Goal: Task Accomplishment & Management: Complete application form

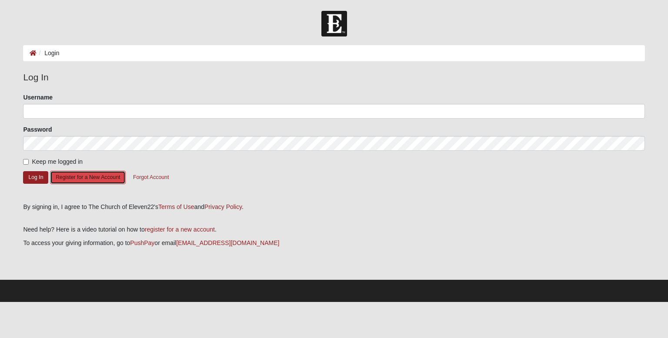
click at [116, 177] on button "Register for a New Account" at bounding box center [88, 177] width 76 height 13
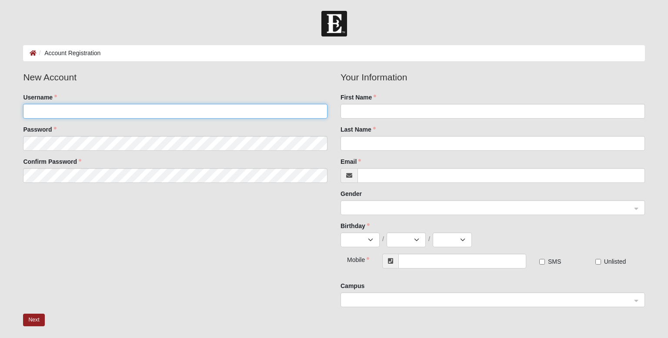
click at [152, 111] on input "Username" at bounding box center [175, 111] width 304 height 15
click at [70, 110] on input "Username" at bounding box center [175, 111] width 304 height 15
type input "twags"
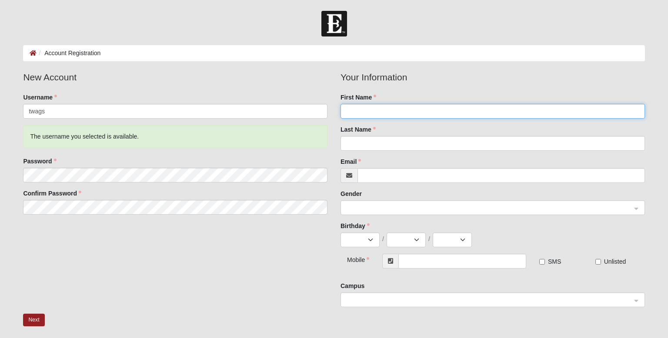
click at [391, 111] on input "First Name" at bounding box center [493, 111] width 304 height 15
type input "Terri"
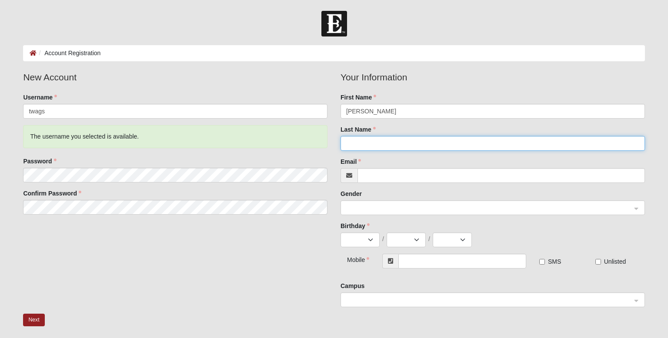
type input "A Wagner"
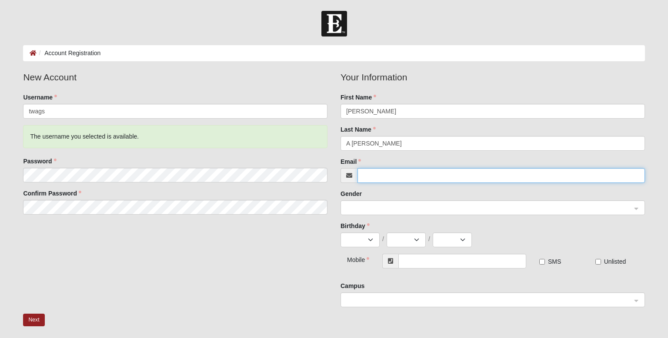
type input "[PERSON_NAME][EMAIL_ADDRESS][PERSON_NAME][DOMAIN_NAME]"
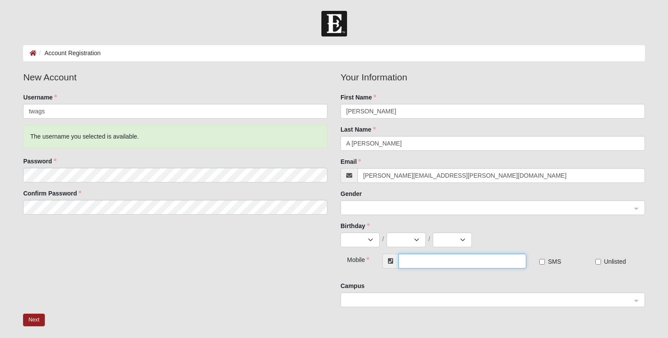
type input "[PHONE_NUMBER]"
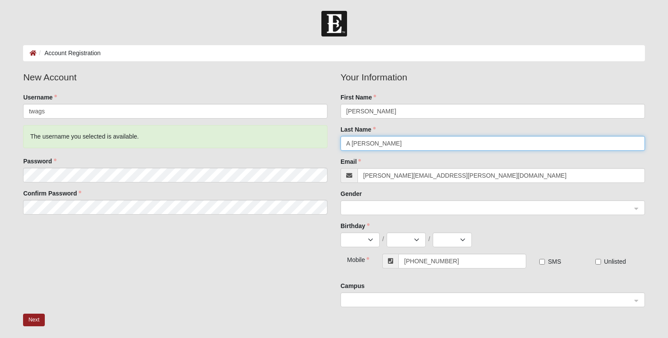
click at [352, 141] on input "A Wagner" at bounding box center [493, 143] width 304 height 15
click at [415, 206] on span at bounding box center [488, 209] width 285 height 10
type input "Wagner"
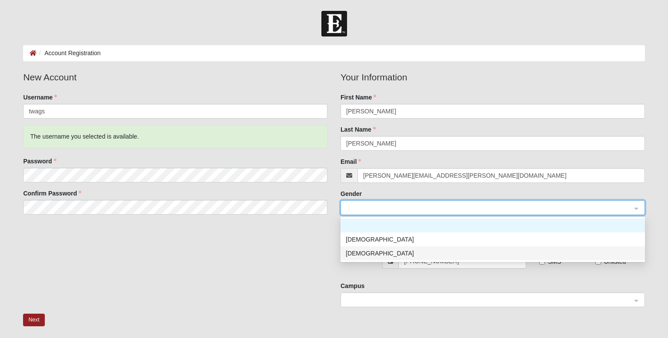
click at [409, 258] on div "[DEMOGRAPHIC_DATA]" at bounding box center [493, 254] width 294 height 10
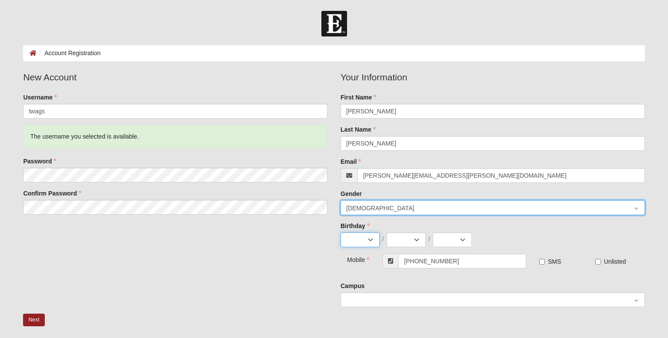
click at [371, 238] on select "Jan Feb Mar Apr May Jun Jul Aug Sep Oct Nov Dec" at bounding box center [360, 240] width 39 height 15
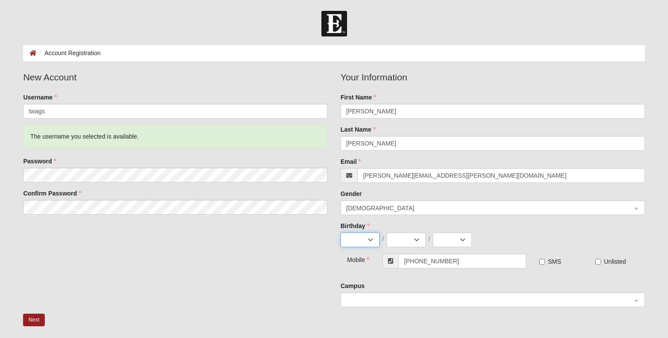
select select "8"
click at [341, 233] on select "Jan Feb Mar Apr May Jun Jul Aug Sep Oct Nov Dec" at bounding box center [360, 240] width 39 height 15
click at [415, 239] on select "1 2 3 4 5 6 7 8 9 10 11 12 13 14 15 16 17 18 19 20 21 22 23 24 25 26 27 28 29 3…" at bounding box center [406, 240] width 39 height 15
select select "20"
click at [387, 233] on select "1 2 3 4 5 6 7 8 9 10 11 12 13 14 15 16 17 18 19 20 21 22 23 24 25 26 27 28 29 3…" at bounding box center [406, 240] width 39 height 15
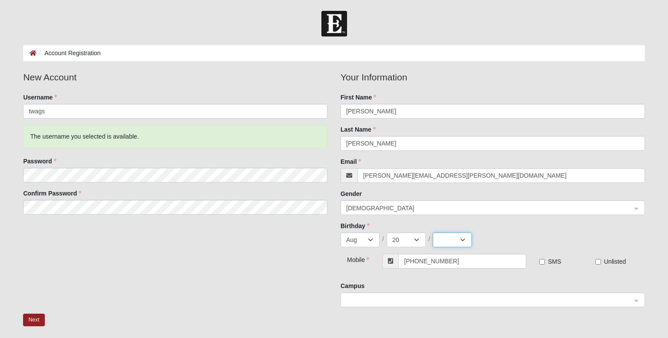
click at [462, 239] on select "2025 2024 2023 2022 2021 2020 2019 2018 2017 2016 2015 2014 2013 2012 2011 2010…" at bounding box center [452, 240] width 39 height 15
select select "1958"
click at [433, 233] on select "2025 2024 2023 2022 2021 2020 2019 2018 2017 2016 2015 2014 2013 2012 2011 2010…" at bounding box center [452, 240] width 39 height 15
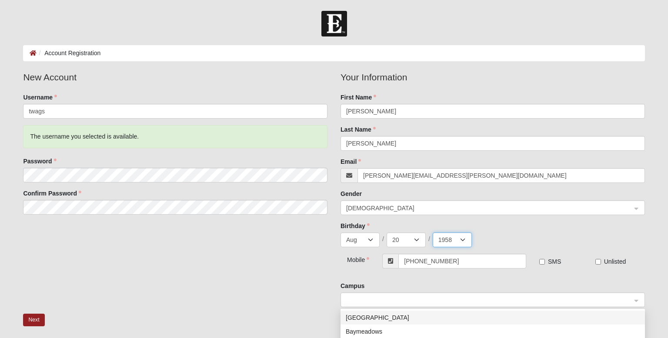
click at [638, 300] on div at bounding box center [493, 300] width 304 height 15
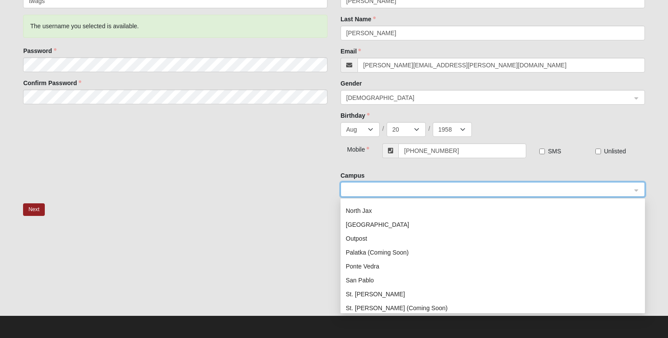
scroll to position [94, 0]
click at [365, 33] on input "Wagner" at bounding box center [493, 33] width 304 height 15
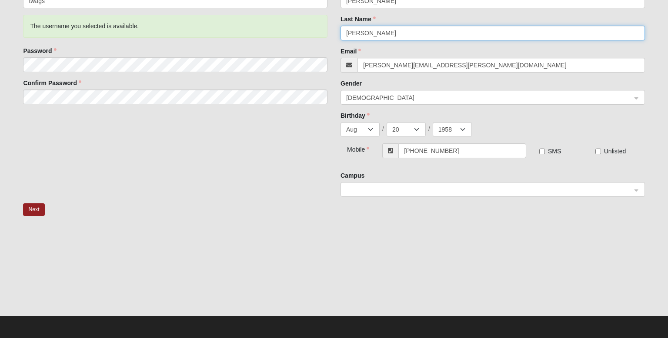
click at [368, 193] on span at bounding box center [488, 190] width 285 height 10
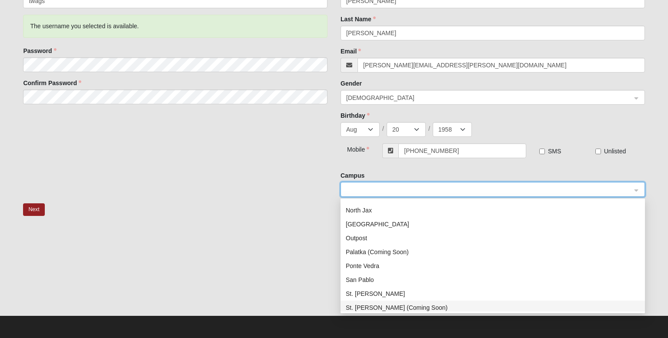
click at [377, 309] on div "St. Augustine (Coming Soon)" at bounding box center [493, 308] width 294 height 10
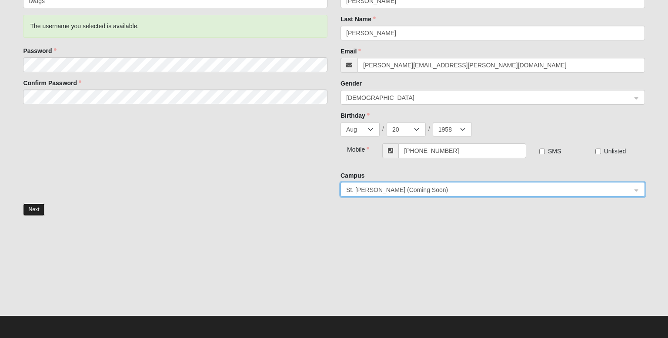
click at [35, 207] on button "Next" at bounding box center [33, 210] width 21 height 13
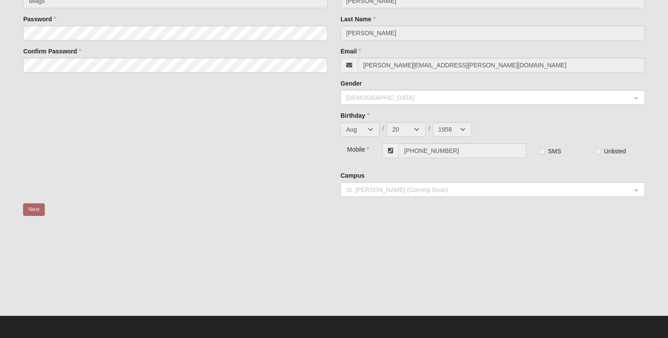
scroll to position [0, 0]
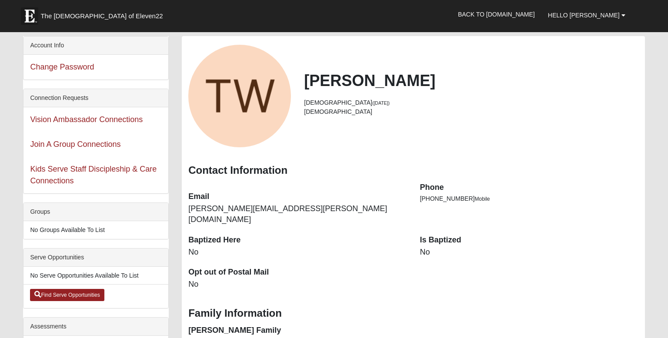
click at [328, 247] on dd "No" at bounding box center [297, 252] width 218 height 11
click at [241, 300] on div "Family Information" at bounding box center [413, 313] width 463 height 26
click at [522, 14] on link "Back to [DOMAIN_NAME]" at bounding box center [497, 14] width 90 height 22
